Goal: Task Accomplishment & Management: Manage account settings

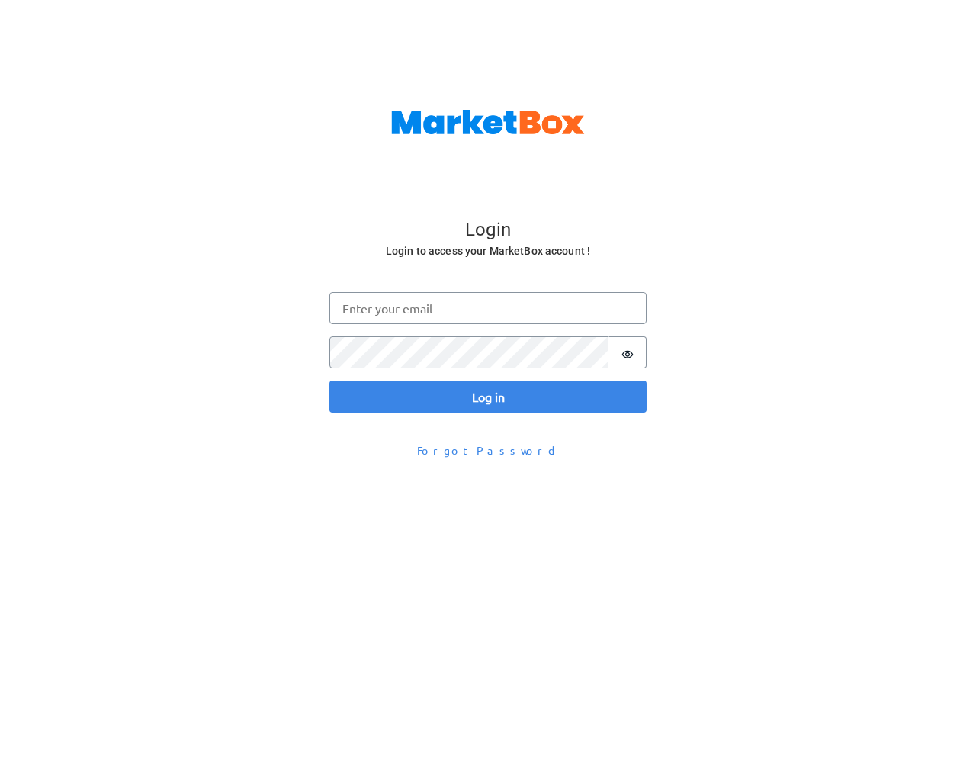
scroll to position [50, 0]
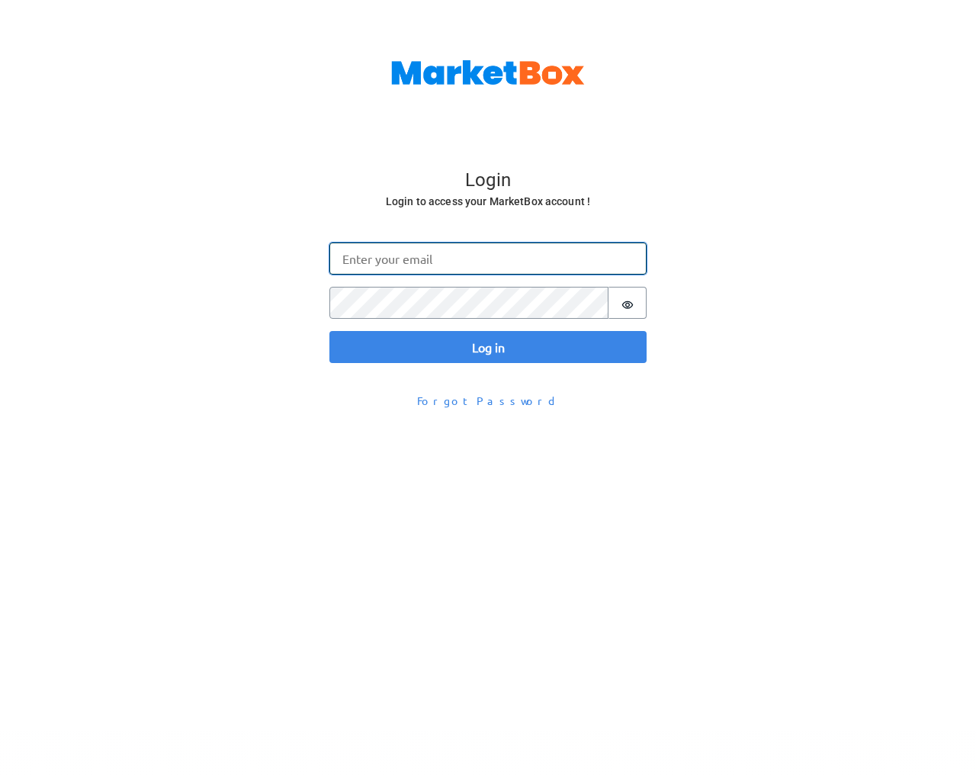
type input "testing@example.com"
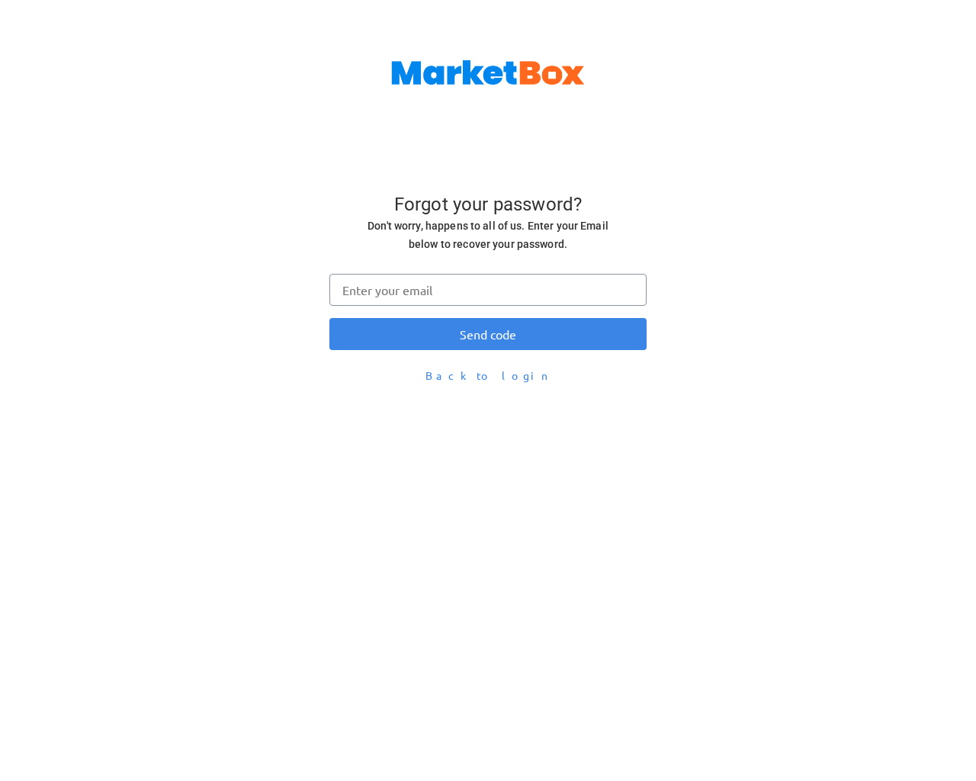
type input "testing@example.com"
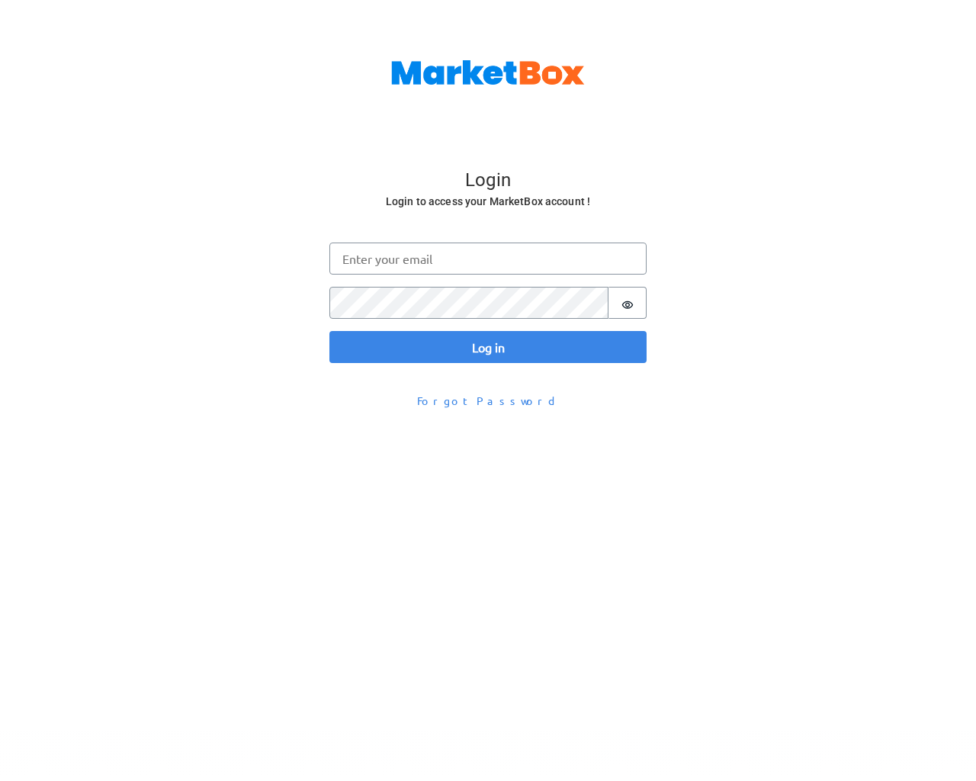
scroll to position [50, 0]
